Goal: Task Accomplishment & Management: Manage account settings

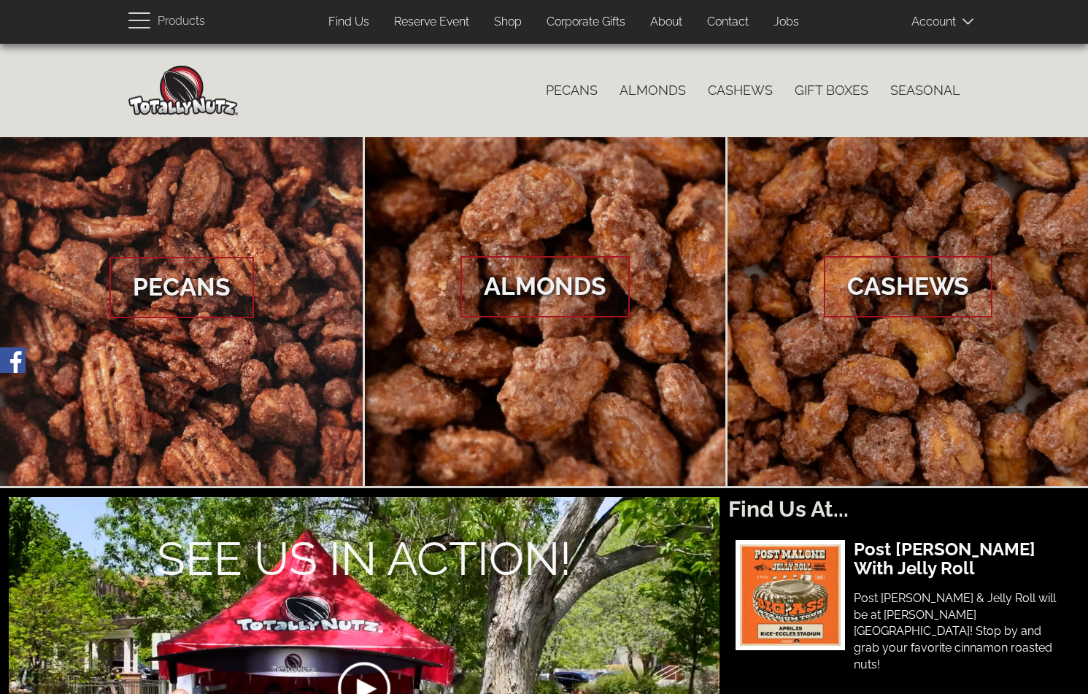
click at [951, 24] on span at bounding box center [947, 21] width 73 height 29
click at [963, 20] on icon at bounding box center [967, 21] width 11 height 11
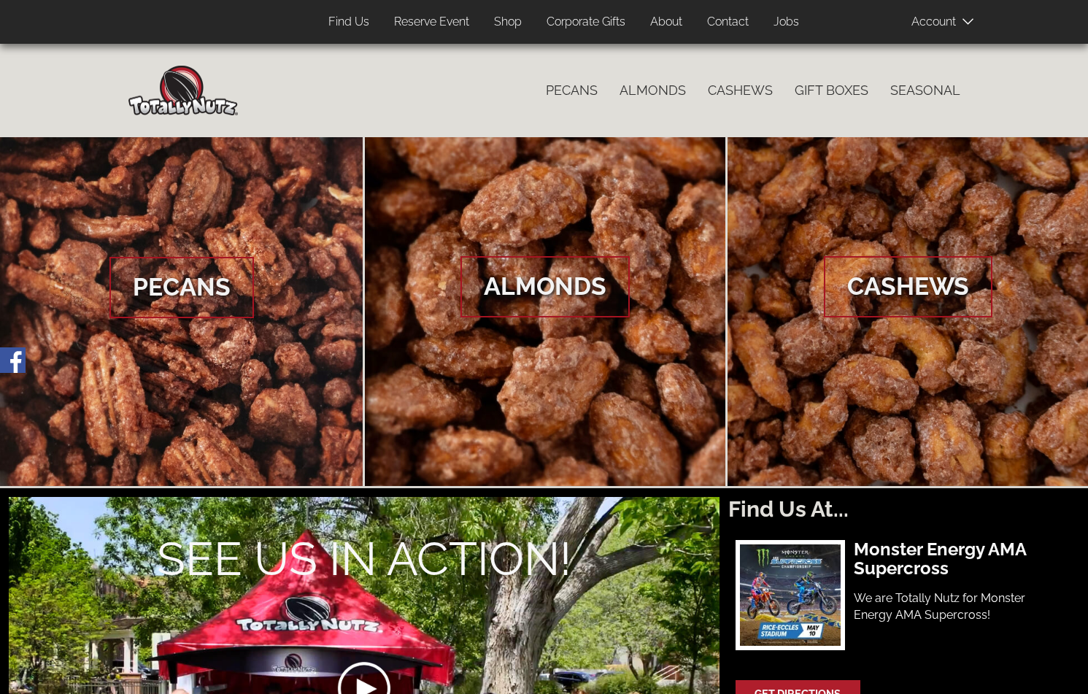
click at [950, 50] on div "Totally Nutz [US_STATE] So Good They’ll Drive You Crazy! Catalog menu Pecans Al…" at bounding box center [544, 90] width 1088 height 93
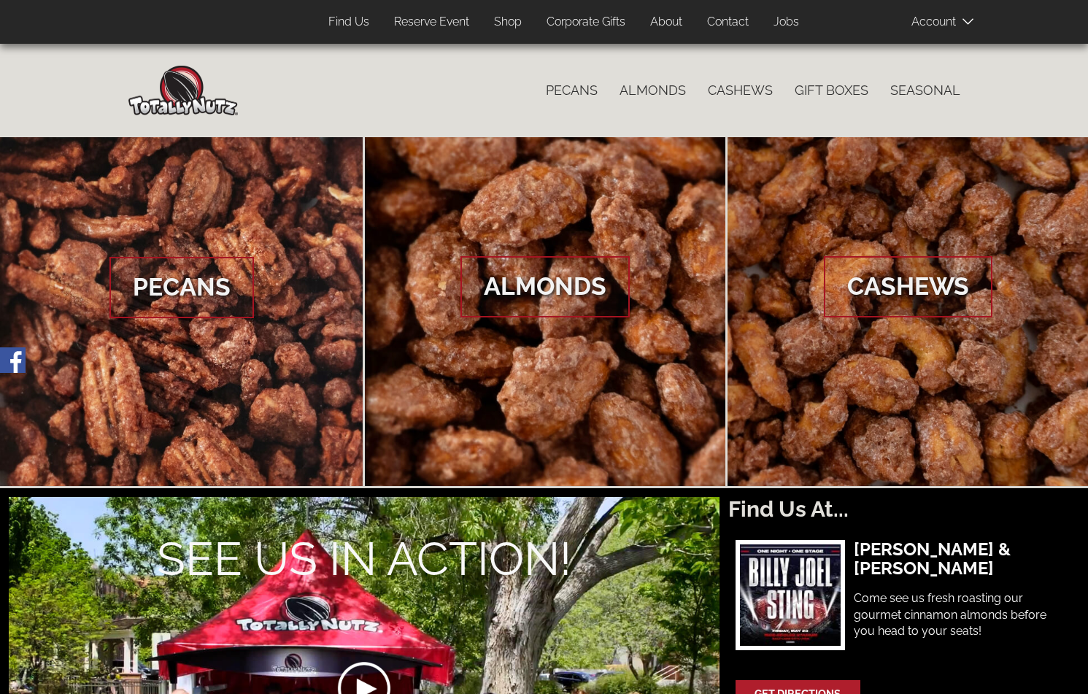
click at [968, 21] on icon at bounding box center [967, 21] width 11 height 11
click at [951, 44] on span "Log In" at bounding box center [958, 46] width 34 height 14
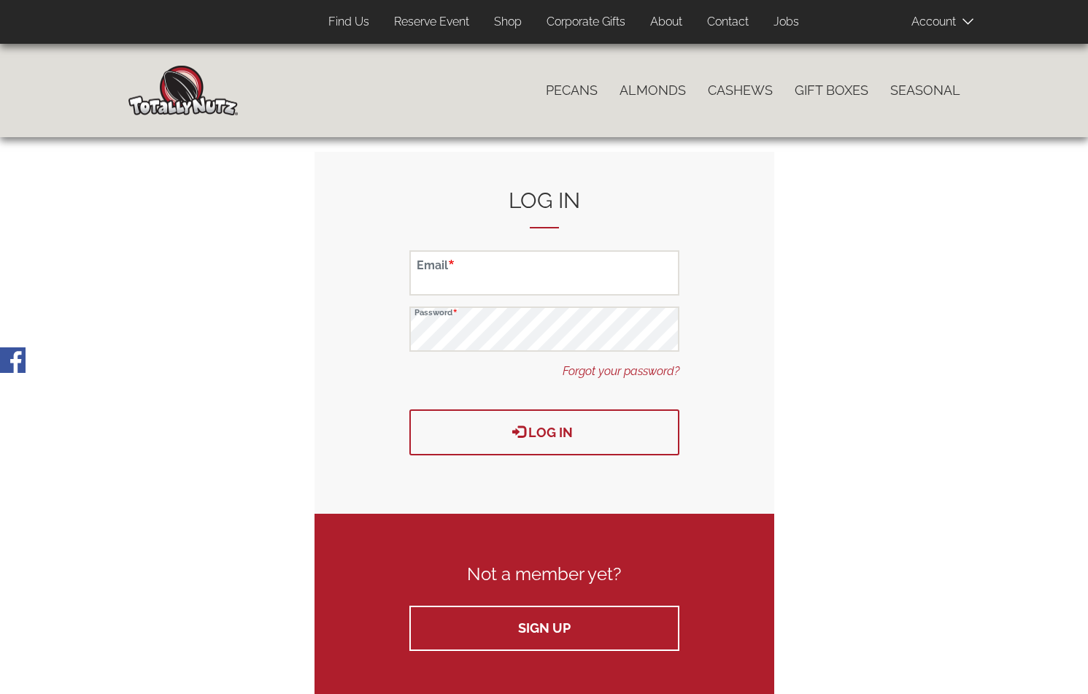
type input "[EMAIL_ADDRESS][DOMAIN_NAME]"
click at [508, 442] on button "Log in" at bounding box center [544, 432] width 270 height 46
type button "Log in"
